Goal: Information Seeking & Learning: Learn about a topic

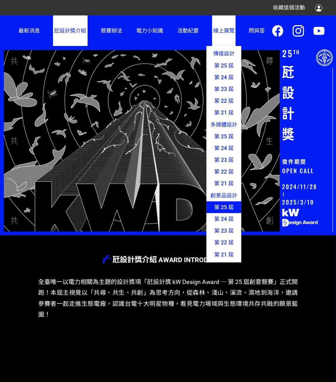
click at [218, 211] on link "第 25 屆" at bounding box center [223, 207] width 35 height 12
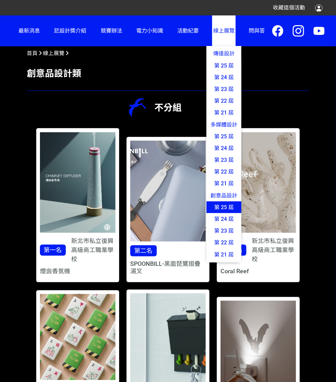
scroll to position [197, 0]
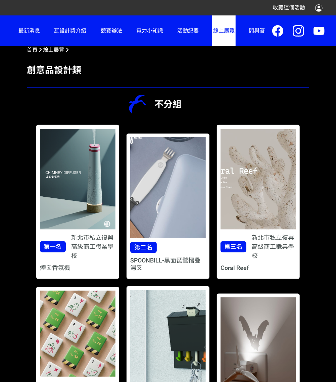
click at [167, 224] on img at bounding box center [168, 187] width 98 height 131
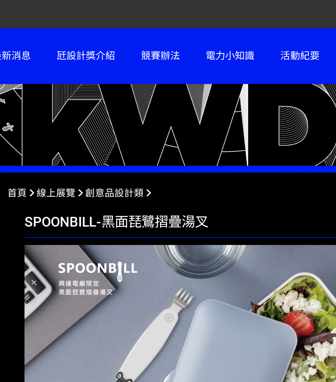
scroll to position [216, 0]
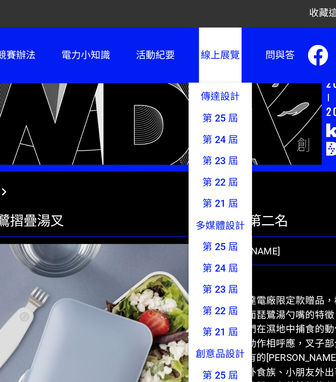
click at [231, 33] on span "線上展覽" at bounding box center [223, 31] width 21 height 6
click at [229, 209] on link "第 25 屆" at bounding box center [223, 207] width 35 height 12
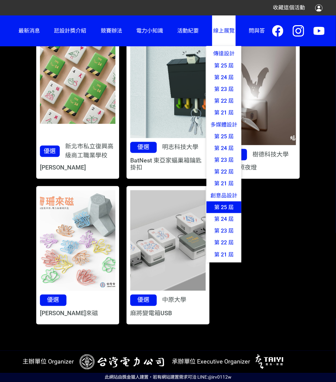
scroll to position [455, 0]
click at [229, 223] on link "第 24 屆" at bounding box center [223, 219] width 35 height 12
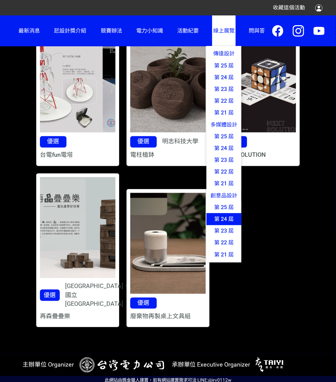
scroll to position [364, 0]
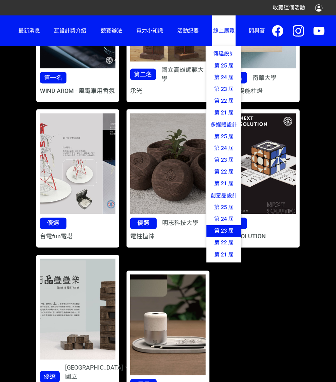
click at [225, 229] on link "第 23 屆" at bounding box center [223, 231] width 35 height 12
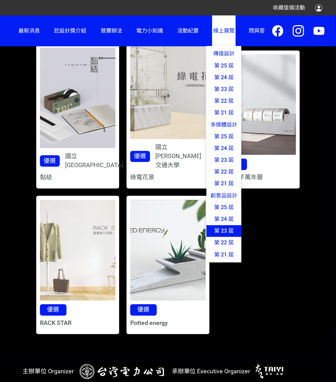
scroll to position [439, 0]
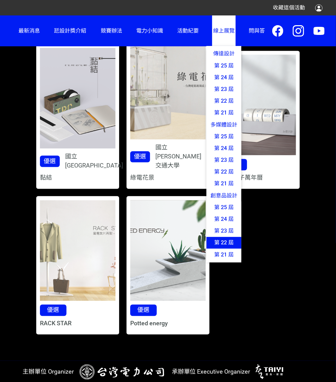
click at [223, 246] on link "第 22 屆" at bounding box center [223, 243] width 35 height 12
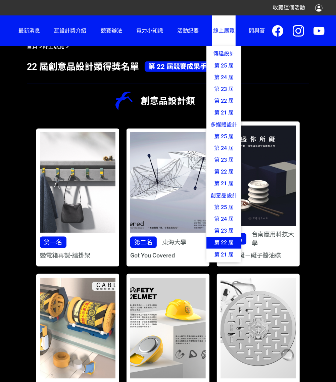
scroll to position [197, 0]
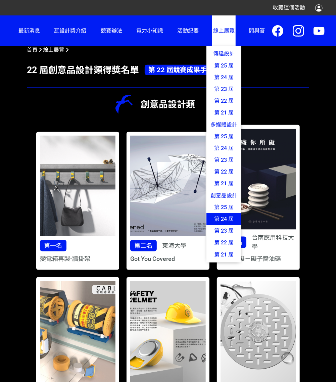
click at [225, 220] on link "第 24 屆" at bounding box center [223, 219] width 35 height 12
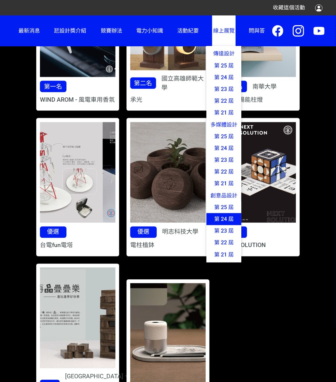
scroll to position [355, 0]
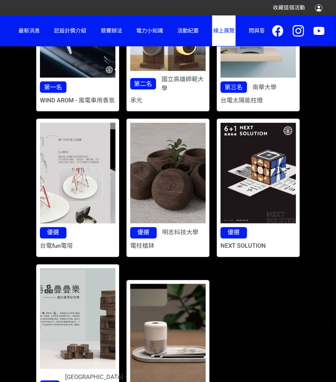
click at [100, 213] on img at bounding box center [78, 172] width 98 height 131
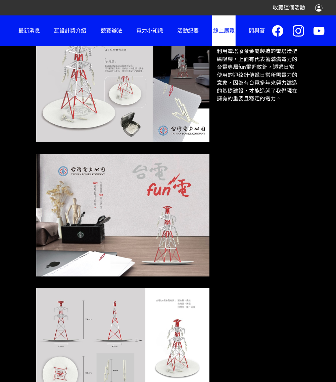
scroll to position [355, 0]
